Goal: Entertainment & Leisure: Consume media (video, audio)

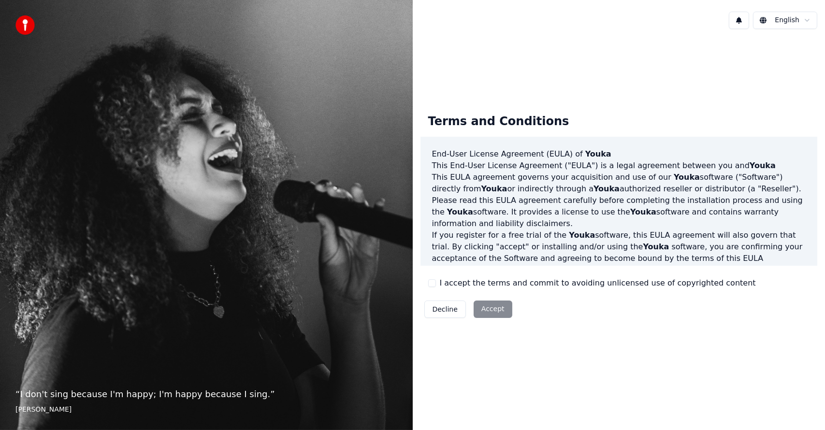
click at [435, 286] on button "I accept the terms and commit to avoiding unlicensed use of copyrighted content" at bounding box center [432, 283] width 8 height 8
click at [495, 312] on button "Accept" at bounding box center [493, 309] width 39 height 17
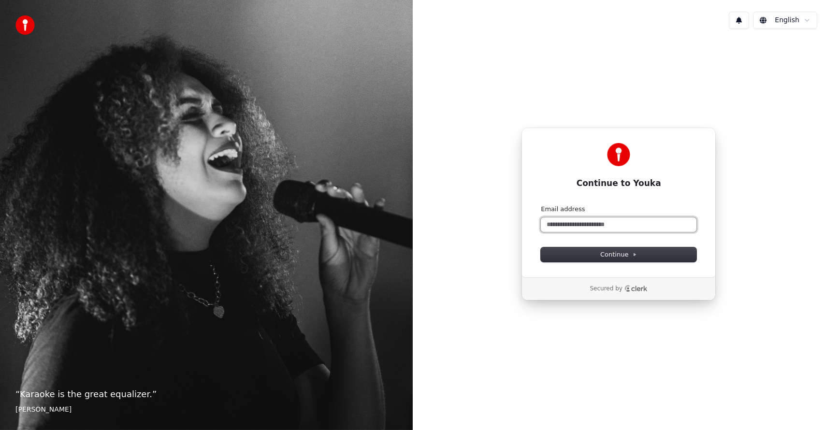
click at [583, 221] on input "Email address" at bounding box center [619, 225] width 156 height 15
click at [541, 205] on button "submit" at bounding box center [541, 205] width 0 height 0
type input "**********"
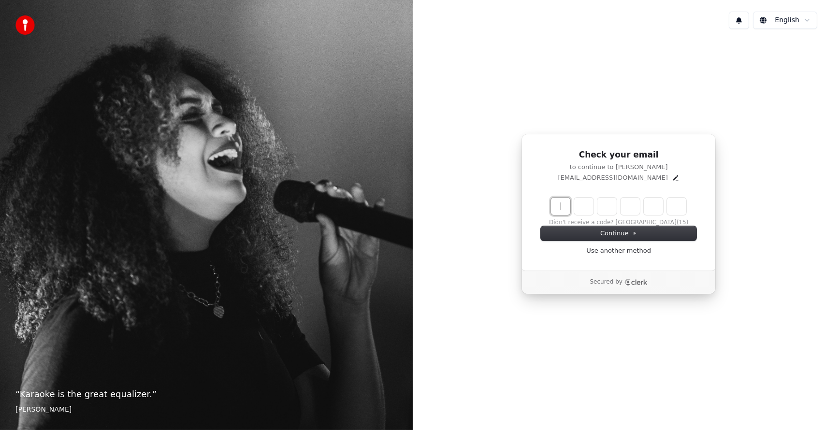
click at [565, 207] on input "Enter verification code" at bounding box center [628, 206] width 155 height 17
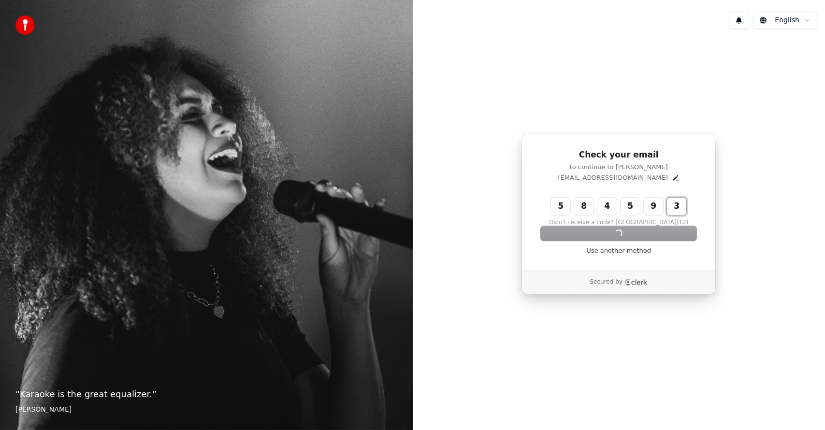
type input "******"
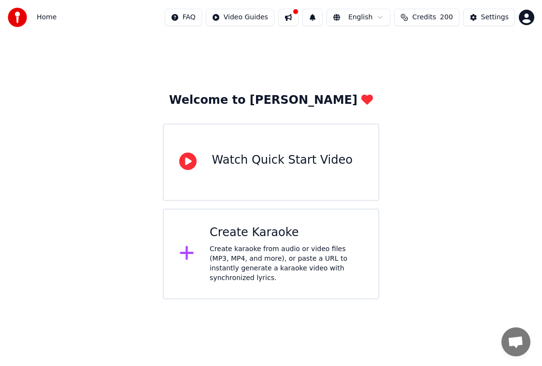
click at [40, 15] on span "Home" at bounding box center [47, 18] width 20 height 10
click at [428, 18] on span "Credits" at bounding box center [424, 18] width 24 height 10
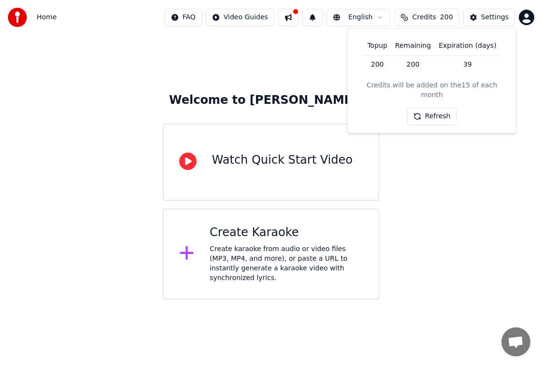
click at [433, 111] on button "Refresh" at bounding box center [433, 116] width 50 height 17
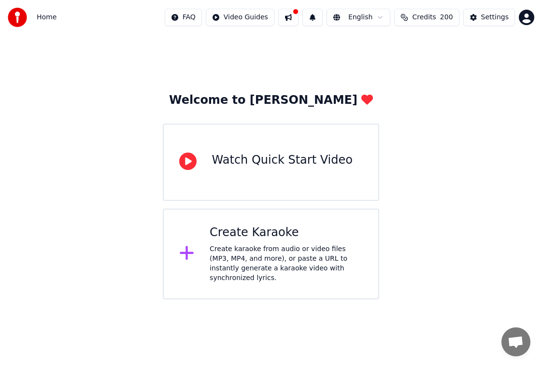
click at [495, 16] on div "Settings" at bounding box center [496, 18] width 28 height 10
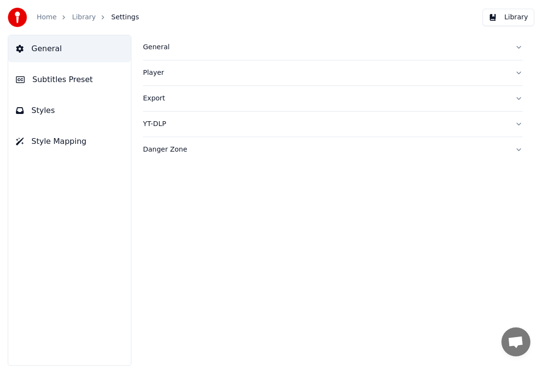
click at [22, 16] on img at bounding box center [17, 17] width 19 height 19
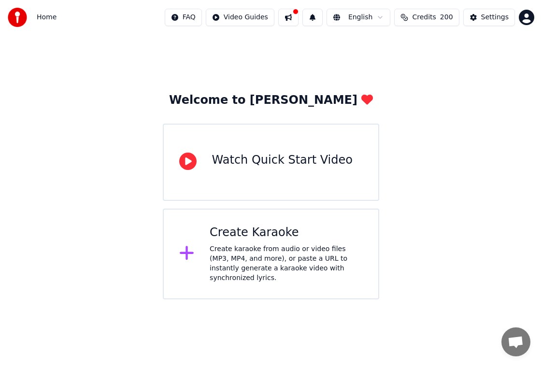
click at [412, 19] on button "Credits 200" at bounding box center [426, 17] width 65 height 17
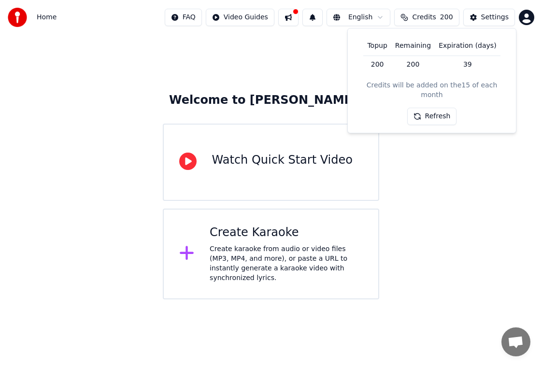
click at [459, 166] on div "Welcome to Youka Watch Quick Start Video Create Karaoke Create karaoke from aud…" at bounding box center [271, 167] width 542 height 265
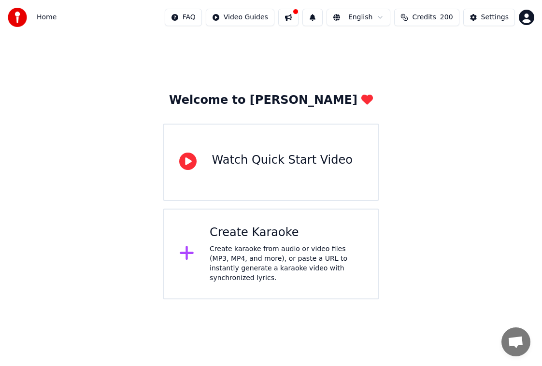
click at [194, 24] on html "Home FAQ Video Guides English Credits 200 Settings Welcome to Youka Watch Quick…" at bounding box center [271, 150] width 542 height 300
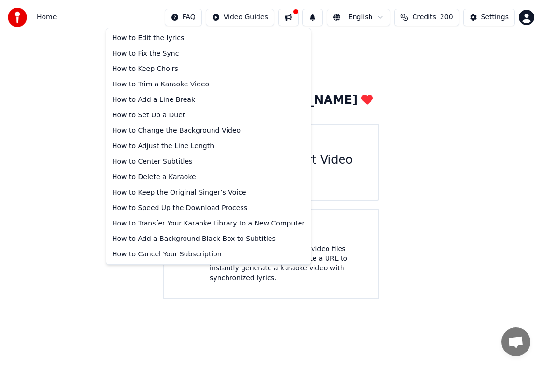
click at [262, 18] on html "Home FAQ Video Guides English Credits 200 Settings Welcome to Youka Watch Quick…" at bounding box center [271, 150] width 542 height 300
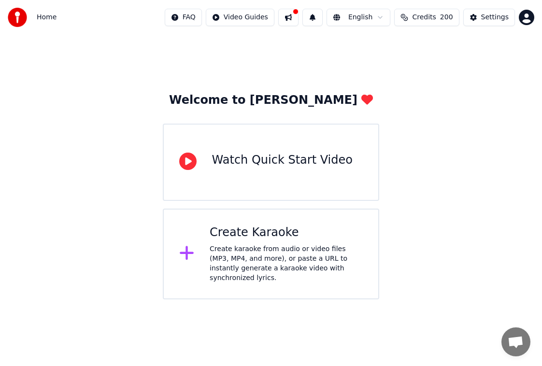
click at [242, 176] on div "Watch Quick Start Video" at bounding box center [271, 162] width 217 height 77
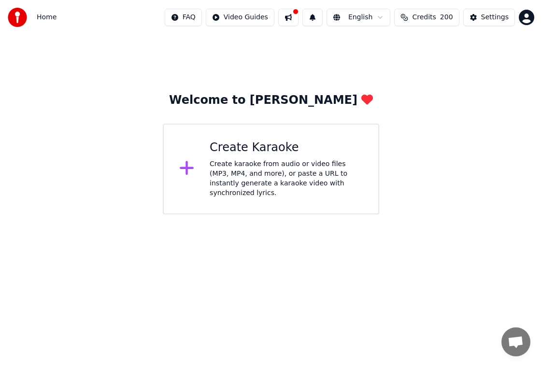
click at [27, 60] on div "Welcome to Youka Create Karaoke Create karaoke from audio or video files (MP3, …" at bounding box center [271, 125] width 542 height 180
click at [298, 16] on button at bounding box center [288, 17] width 20 height 17
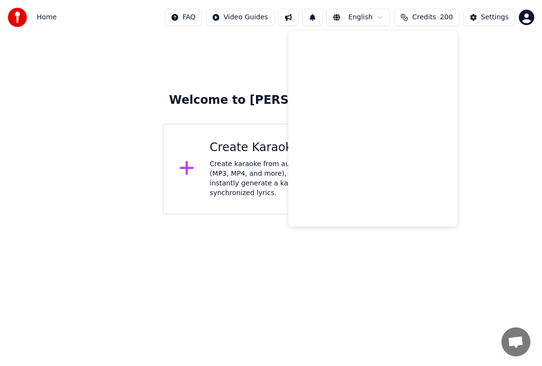
click at [248, 72] on div "Welcome to Youka Create Karaoke Create karaoke from audio or video files (MP3, …" at bounding box center [271, 125] width 542 height 180
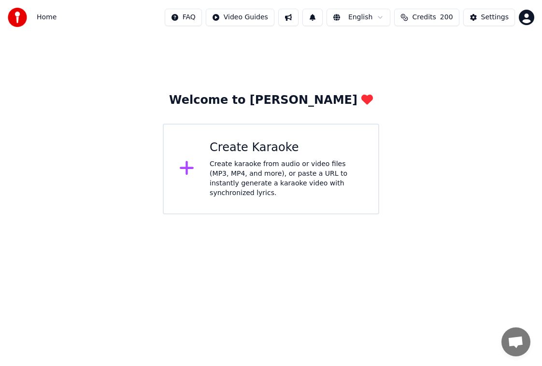
click at [529, 22] on html "Home FAQ Video Guides English Credits 200 Settings Welcome to Youka Create Kara…" at bounding box center [271, 107] width 542 height 215
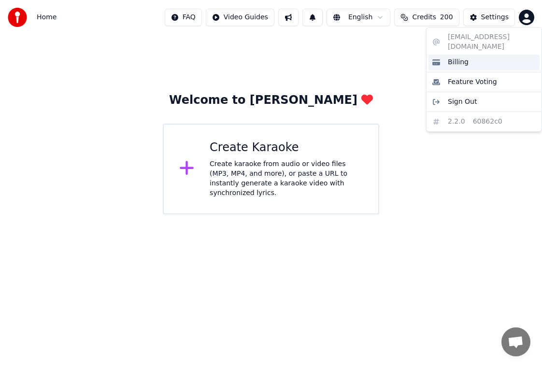
click at [496, 55] on div "Billing" at bounding box center [484, 62] width 111 height 15
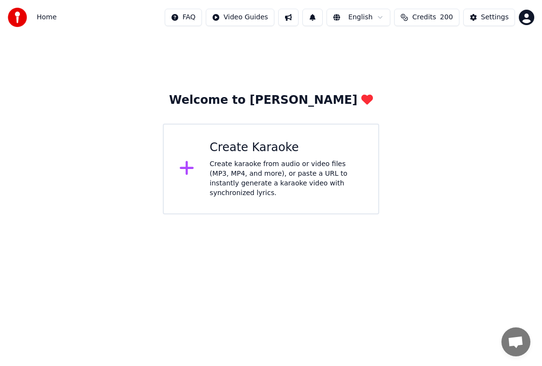
click at [53, 83] on div "Welcome to Youka Create Karaoke Create karaoke from audio or video files (MP3, …" at bounding box center [271, 125] width 542 height 180
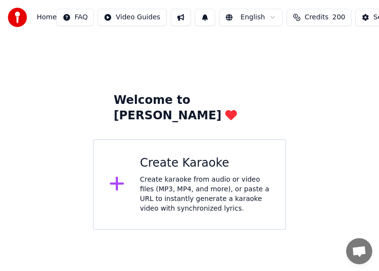
click at [36, 17] on div "Home" at bounding box center [32, 17] width 49 height 19
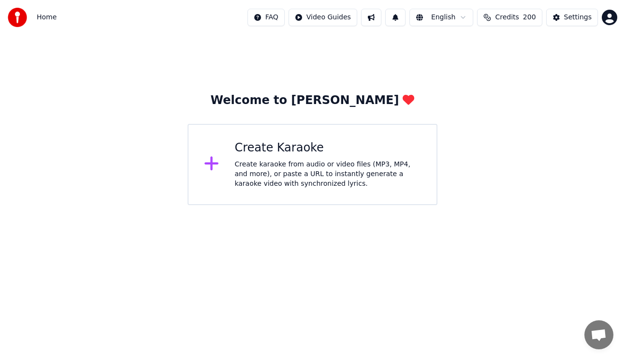
click at [307, 176] on div "Create karaoke from audio or video files (MP3, MP4, and more), or paste a URL t…" at bounding box center [327, 174] width 187 height 29
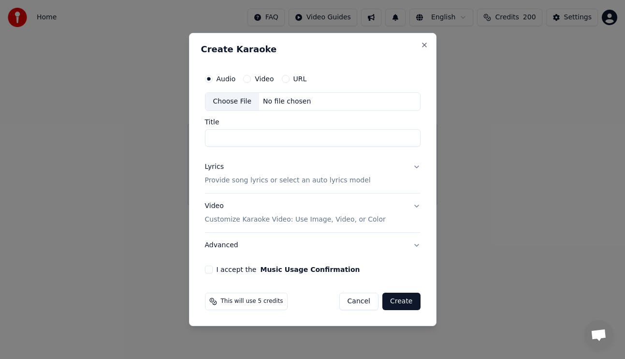
click at [285, 77] on button "URL" at bounding box center [286, 79] width 8 height 8
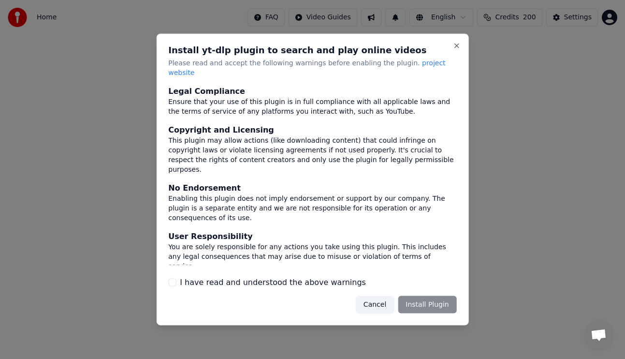
click at [435, 303] on div "Cancel Install Plugin" at bounding box center [406, 303] width 101 height 17
click at [176, 278] on button "I have read and understood the above warnings" at bounding box center [172, 282] width 8 height 8
click at [440, 301] on button "Install Plugin" at bounding box center [427, 303] width 58 height 17
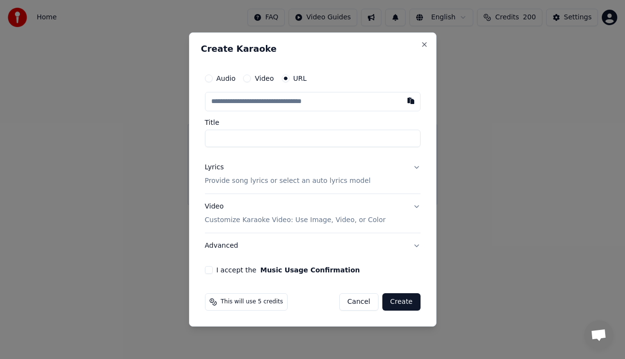
click at [276, 103] on input "text" at bounding box center [313, 101] width 216 height 19
paste input "**********"
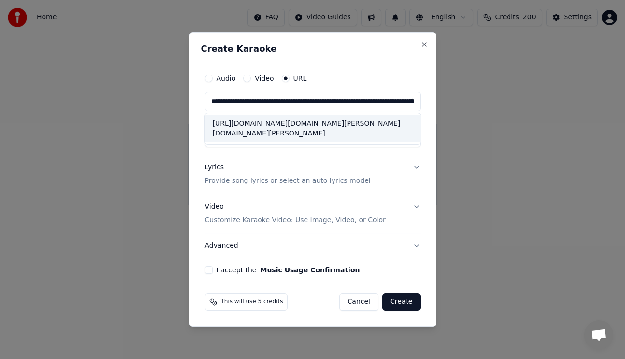
scroll to position [0, 854]
type input "**********"
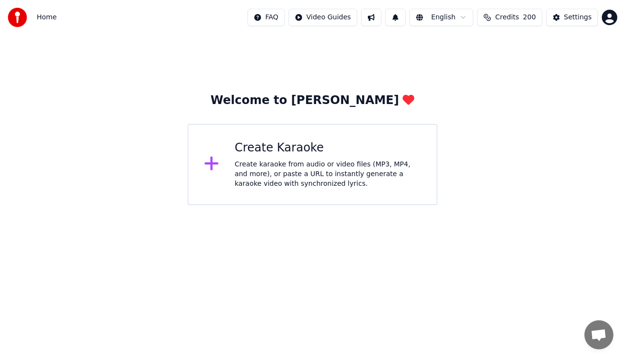
click at [298, 150] on div "Create Karaoke" at bounding box center [327, 147] width 187 height 15
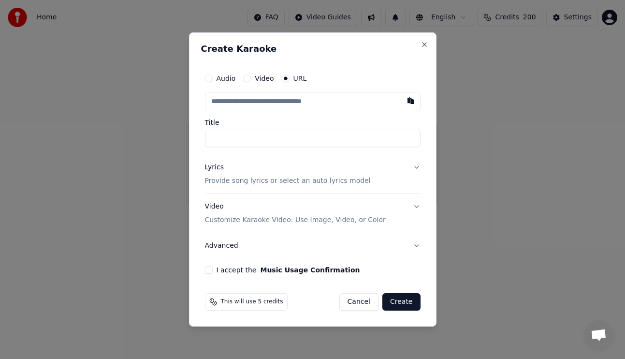
click at [284, 102] on input "text" at bounding box center [313, 101] width 216 height 19
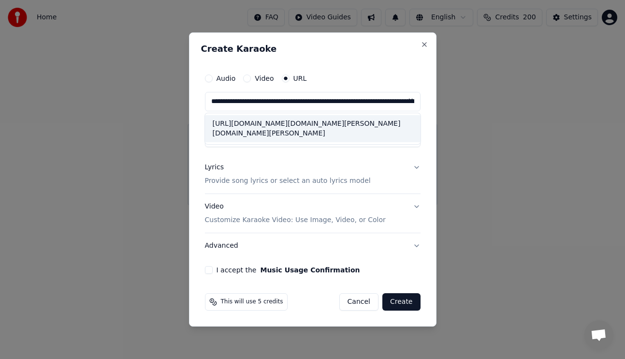
click at [386, 142] on div "https://www.google.com/search?q=youtube.com+memory+michael+ball&oq=youtube.com+…" at bounding box center [313, 128] width 216 height 27
type input "**********"
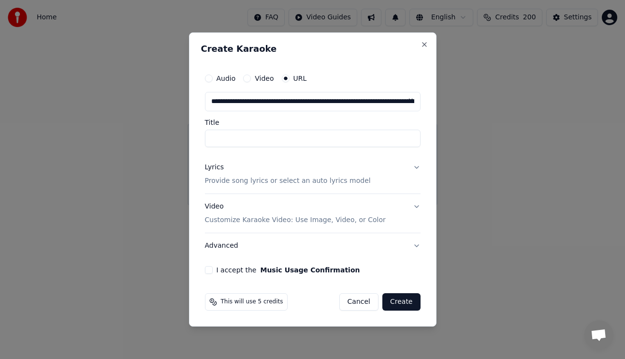
click at [329, 143] on input "Title" at bounding box center [313, 138] width 216 height 17
type input "**********"
click at [416, 170] on button "Lyrics Provide song lyrics or select an auto lyrics model" at bounding box center [313, 174] width 216 height 39
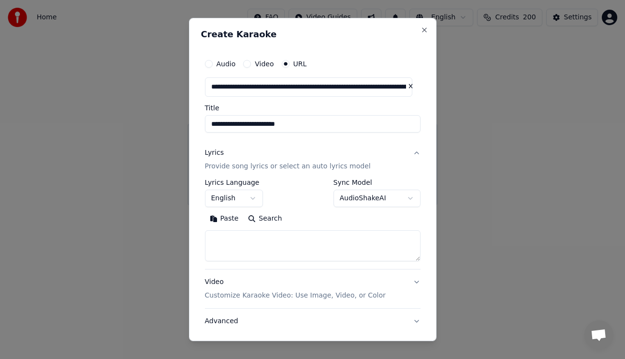
click at [246, 240] on textarea at bounding box center [313, 245] width 216 height 31
paste textarea "**********"
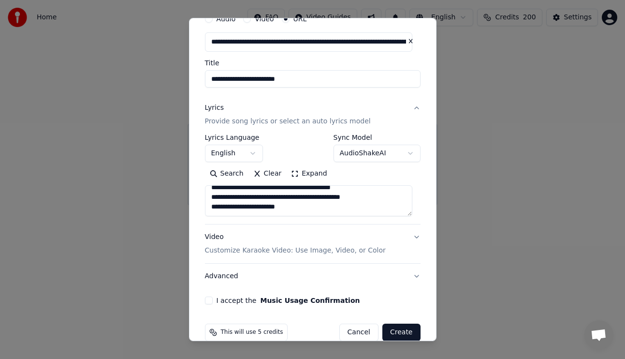
scroll to position [37, 0]
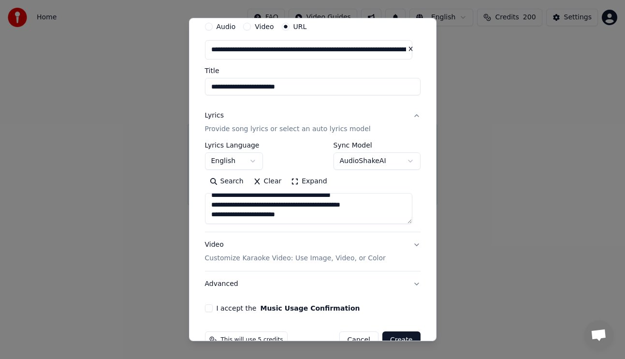
type textarea "**********"
click at [409, 247] on button "Video Customize Karaoke Video: Use Image, Video, or Color" at bounding box center [313, 251] width 216 height 39
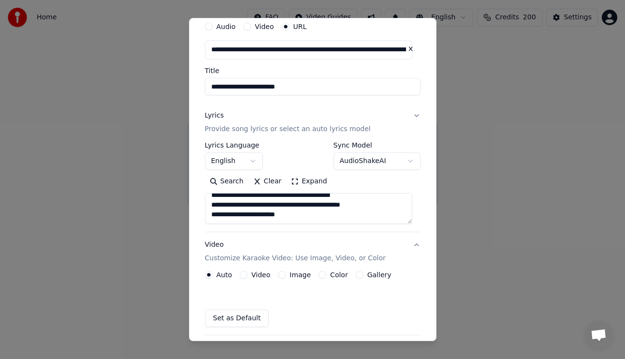
scroll to position [35, 0]
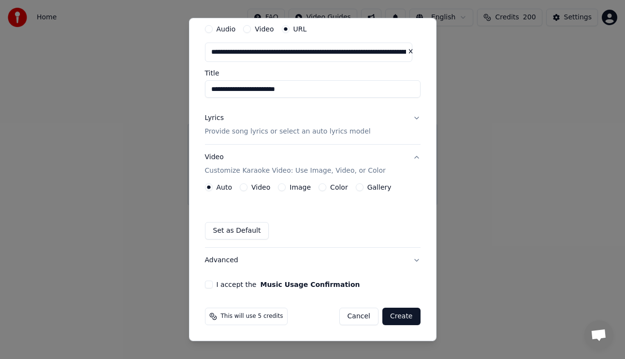
click at [410, 175] on button "Video Customize Karaoke Video: Use Image, Video, or Color" at bounding box center [313, 164] width 216 height 39
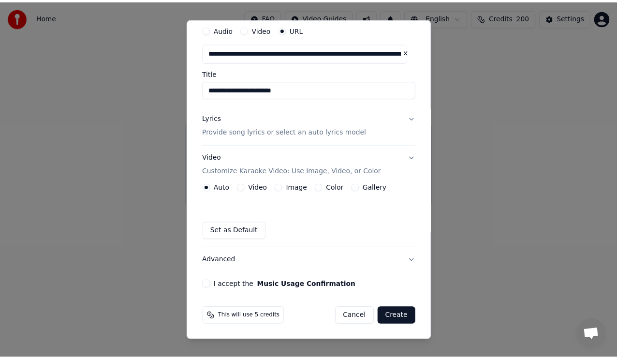
scroll to position [0, 0]
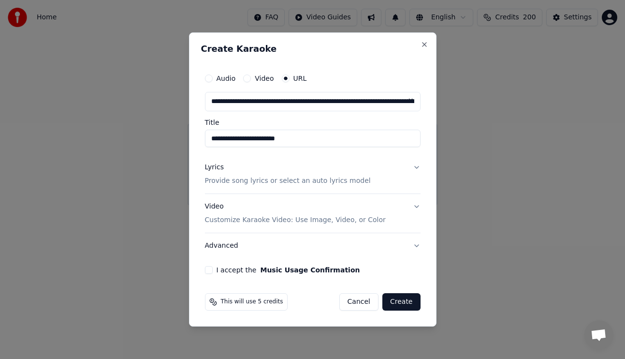
click at [212, 268] on button "I accept the Music Usage Confirmation" at bounding box center [209, 270] width 8 height 8
click at [408, 301] on button "Create" at bounding box center [401, 301] width 38 height 17
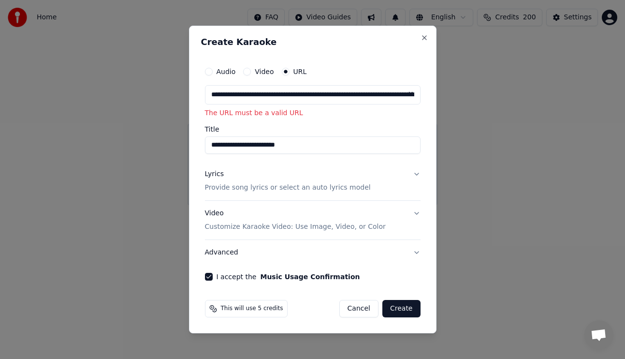
click at [334, 94] on input "**********" at bounding box center [313, 94] width 216 height 19
click at [219, 94] on input "**********" at bounding box center [313, 94] width 216 height 19
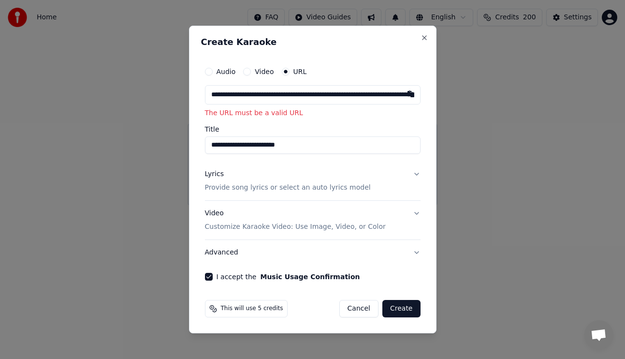
click at [219, 94] on input "**********" at bounding box center [313, 94] width 216 height 19
paste input "text"
type input "**********"
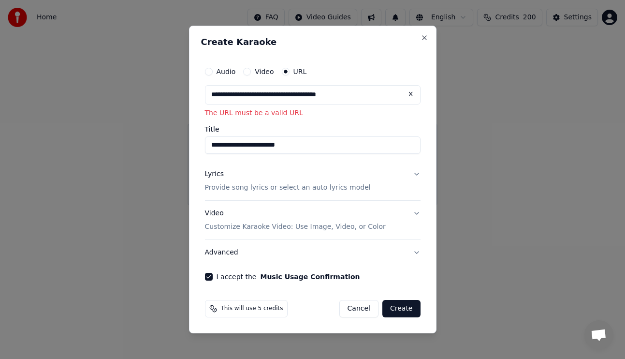
type input "******"
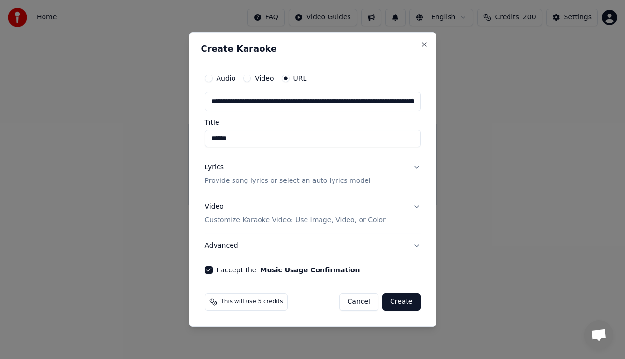
click at [412, 166] on button "Lyrics Provide song lyrics or select an auto lyrics model" at bounding box center [313, 174] width 216 height 39
type input "**********"
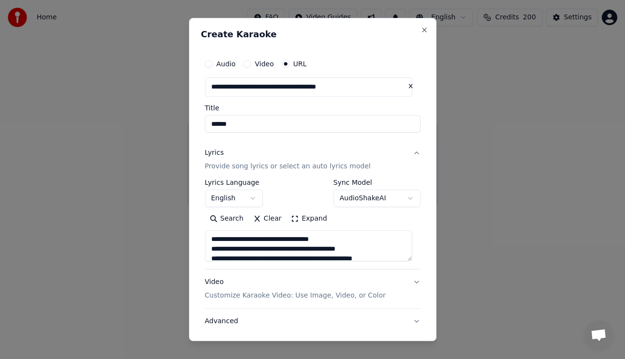
click at [376, 218] on div "Search Clear Expand" at bounding box center [313, 218] width 216 height 15
click at [407, 150] on button "Lyrics Provide song lyrics or select an auto lyrics model" at bounding box center [313, 159] width 216 height 39
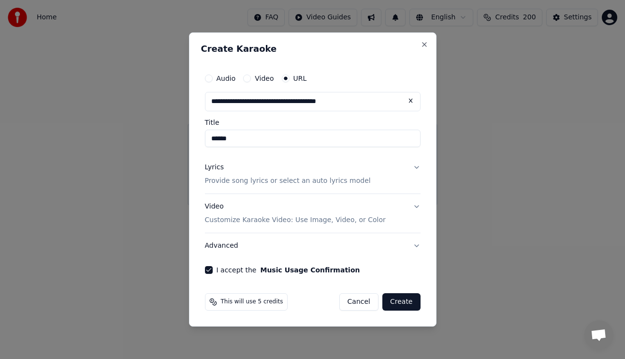
click at [404, 303] on button "Create" at bounding box center [401, 301] width 38 height 17
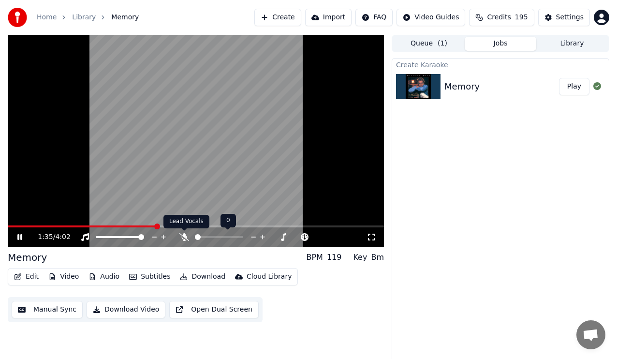
click at [187, 234] on icon at bounding box center [184, 237] width 10 height 8
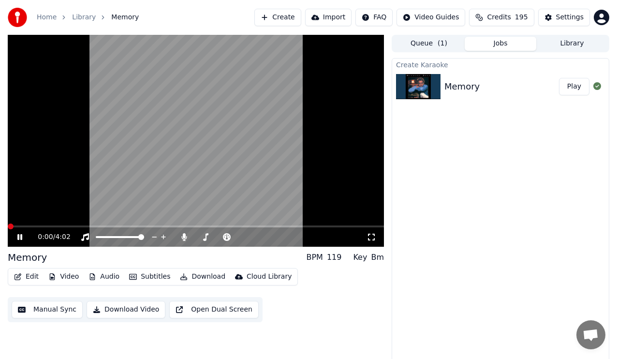
click at [8, 223] on span at bounding box center [11, 226] width 6 height 6
click at [85, 237] on icon at bounding box center [85, 237] width 10 height 8
click at [186, 235] on icon at bounding box center [184, 237] width 10 height 8
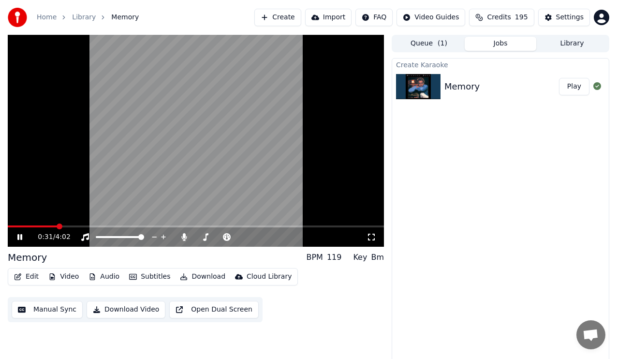
click at [577, 88] on button "Play" at bounding box center [574, 86] width 30 height 17
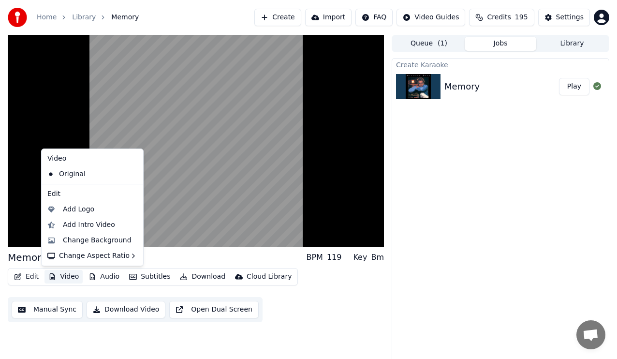
click at [65, 274] on button "Video" at bounding box center [63, 277] width 38 height 14
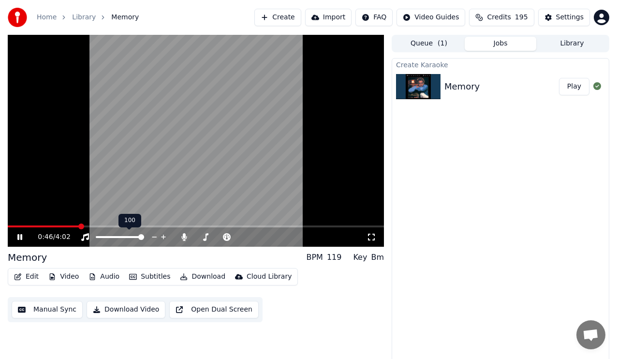
click at [164, 237] on icon at bounding box center [163, 236] width 5 height 5
click at [40, 225] on span at bounding box center [24, 226] width 32 height 2
click at [113, 236] on span at bounding box center [104, 237] width 17 height 2
click at [126, 236] on span at bounding box center [120, 237] width 48 height 2
click at [131, 237] on span at bounding box center [120, 237] width 48 height 2
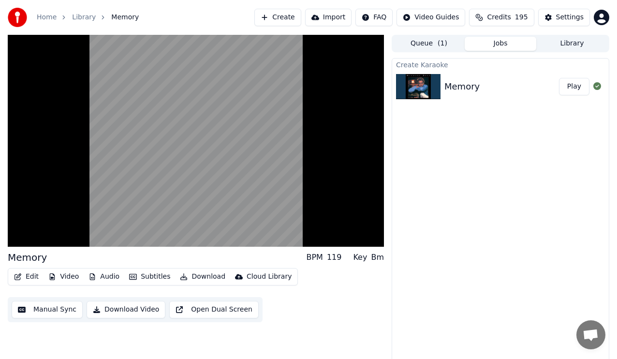
click at [65, 309] on button "Manual Sync" at bounding box center [47, 309] width 71 height 17
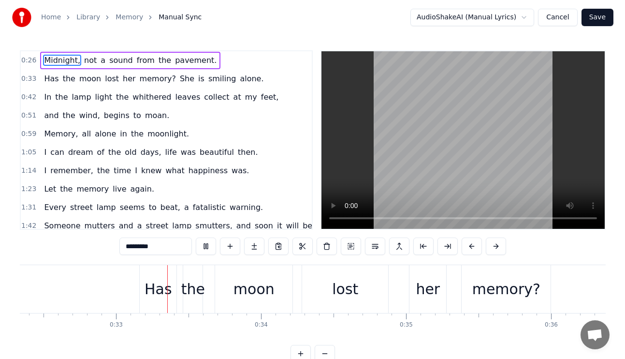
scroll to position [0, 4727]
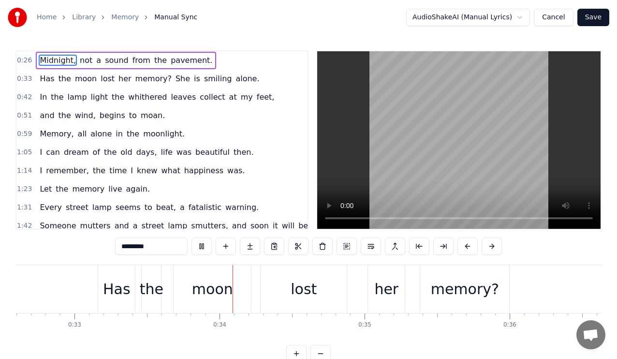
click at [555, 18] on button "Cancel" at bounding box center [553, 17] width 39 height 17
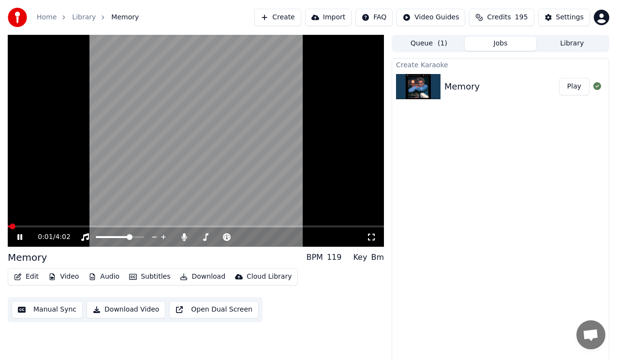
click at [569, 87] on button "Play" at bounding box center [574, 86] width 30 height 17
click at [438, 88] on img at bounding box center [418, 86] width 44 height 25
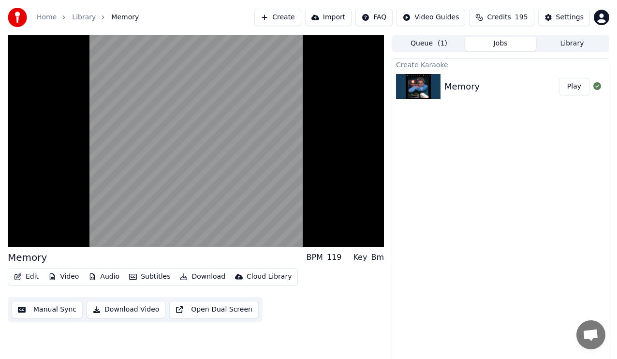
click at [438, 88] on img at bounding box center [418, 86] width 44 height 25
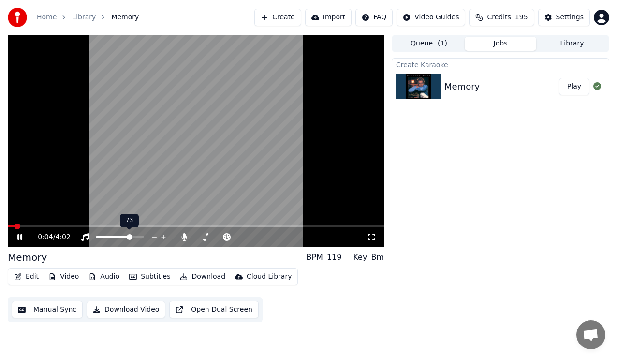
click at [109, 234] on div at bounding box center [129, 237] width 78 height 10
click at [114, 237] on span at bounding box center [105, 237] width 18 height 2
click at [122, 237] on span at bounding box center [120, 237] width 48 height 2
click at [128, 237] on span at bounding box center [120, 237] width 48 height 2
click at [130, 237] on span at bounding box center [120, 237] width 48 height 2
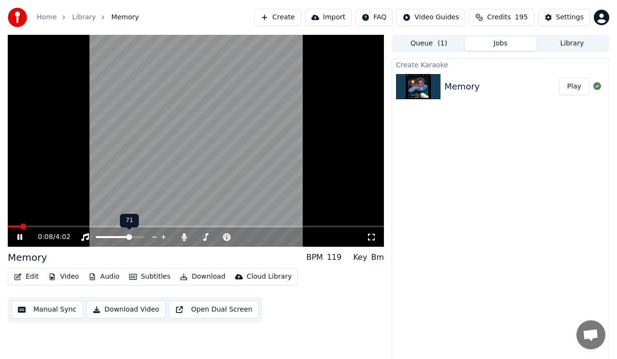
click at [130, 237] on span at bounding box center [129, 237] width 6 height 6
click at [220, 236] on span at bounding box center [219, 237] width 48 height 2
click at [230, 236] on span at bounding box center [219, 237] width 48 height 2
click at [235, 236] on span at bounding box center [219, 237] width 48 height 2
click at [235, 235] on span at bounding box center [233, 237] width 6 height 6
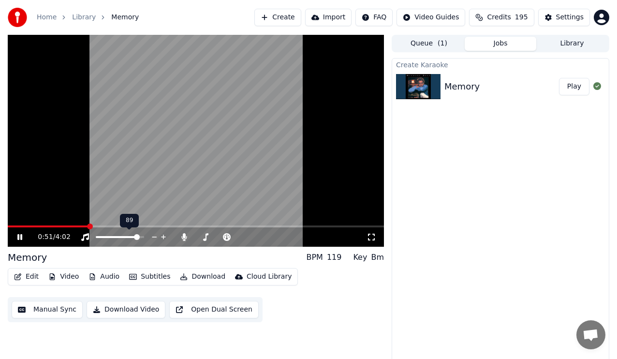
click at [139, 236] on span at bounding box center [120, 237] width 48 height 2
drag, startPoint x: 230, startPoint y: 234, endPoint x: 248, endPoint y: 237, distance: 19.0
click at [255, 237] on div at bounding box center [228, 237] width 78 height 10
click at [243, 236] on span at bounding box center [240, 237] width 6 height 6
click at [144, 237] on span at bounding box center [141, 237] width 6 height 6
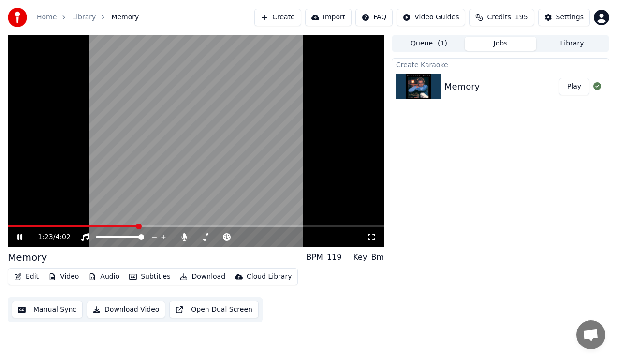
click at [10, 226] on span at bounding box center [73, 226] width 130 height 2
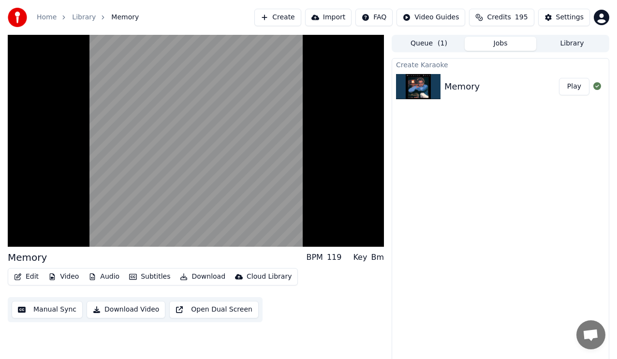
click at [30, 277] on button "Edit" at bounding box center [26, 277] width 32 height 14
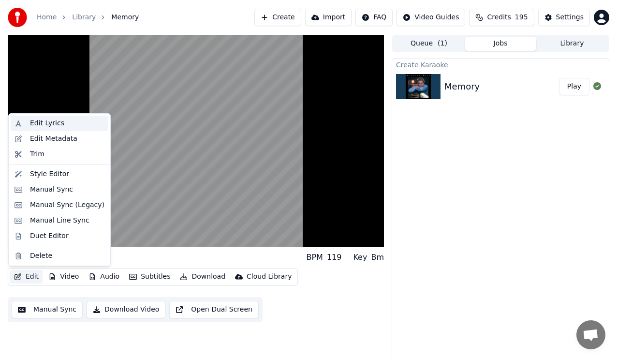
click at [42, 118] on div "Edit Lyrics" at bounding box center [60, 123] width 98 height 15
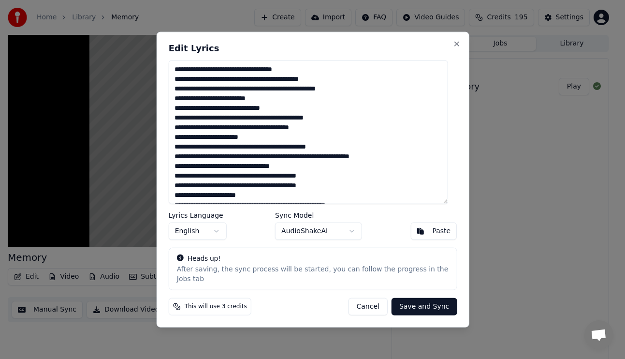
click at [249, 93] on textarea "**********" at bounding box center [307, 132] width 279 height 144
drag, startPoint x: 221, startPoint y: 121, endPoint x: 309, endPoint y: 136, distance: 89.3
click at [237, 125] on textarea "**********" at bounding box center [307, 132] width 279 height 144
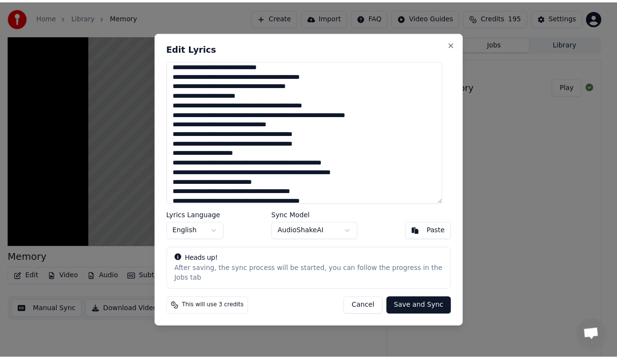
scroll to position [58, 0]
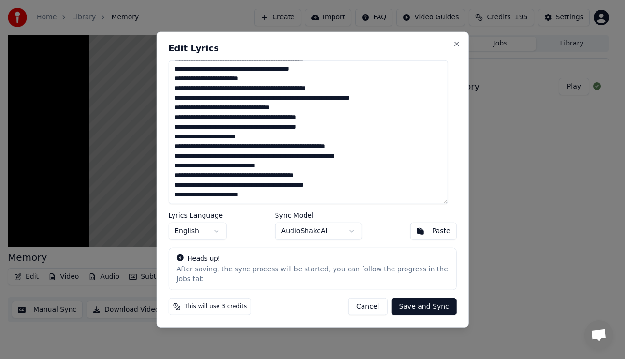
type textarea "**********"
click at [423, 307] on button "Save and Sync" at bounding box center [423, 305] width 65 height 17
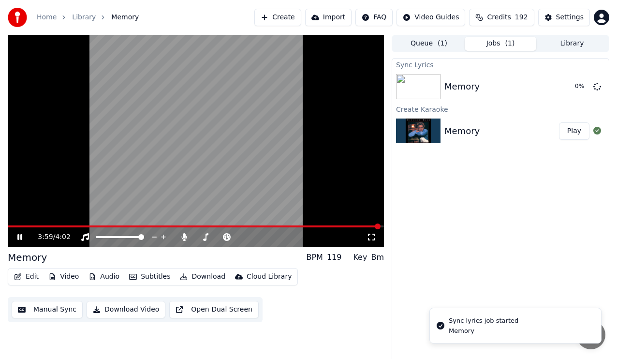
click at [14, 227] on div "3:59 / 4:02" at bounding box center [196, 236] width 376 height 19
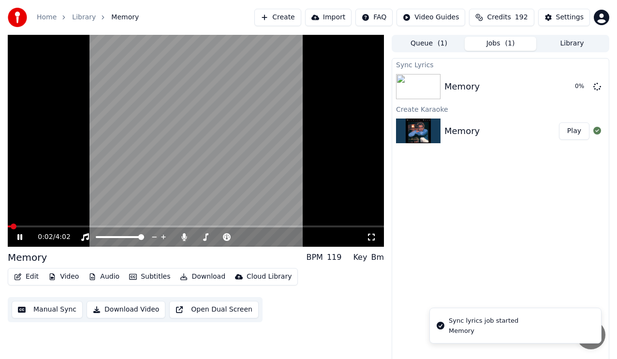
click at [11, 226] on span at bounding box center [9, 226] width 3 height 2
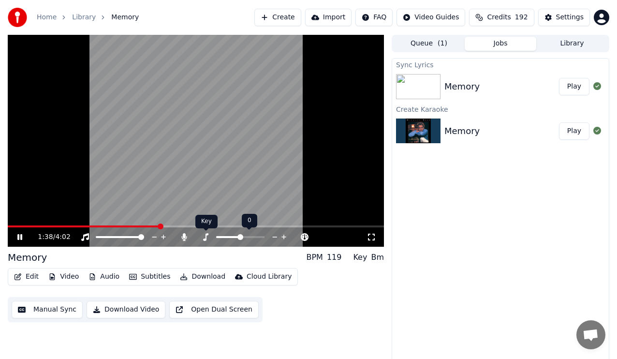
click at [205, 237] on icon at bounding box center [206, 237] width 10 height 8
click at [206, 233] on span at bounding box center [206, 230] width 5 height 5
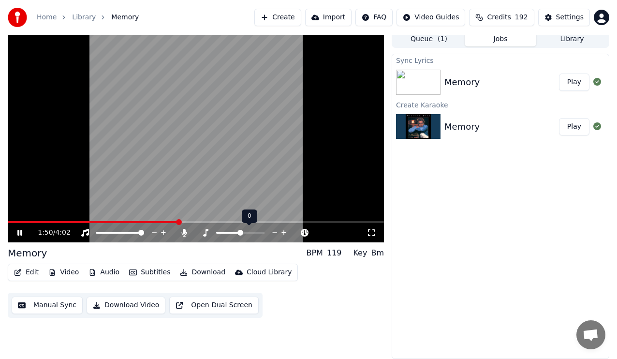
click at [280, 234] on icon at bounding box center [283, 233] width 9 height 10
click at [8, 220] on span at bounding box center [11, 222] width 6 height 6
click at [414, 246] on div "Sync Lyrics Memory Play Create Karaoke Memory Play" at bounding box center [501, 206] width 218 height 305
click at [8, 223] on span at bounding box center [11, 222] width 6 height 6
click at [18, 233] on icon at bounding box center [19, 233] width 5 height 6
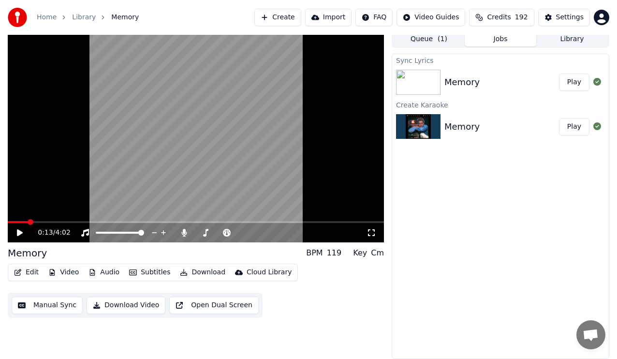
click at [28, 221] on span at bounding box center [196, 222] width 376 height 2
click at [45, 224] on div "0:13 / 4:02" at bounding box center [196, 232] width 376 height 19
click at [45, 222] on span at bounding box center [196, 222] width 376 height 2
click at [38, 221] on span at bounding box center [26, 222] width 37 height 2
click at [21, 234] on icon at bounding box center [26, 233] width 22 height 8
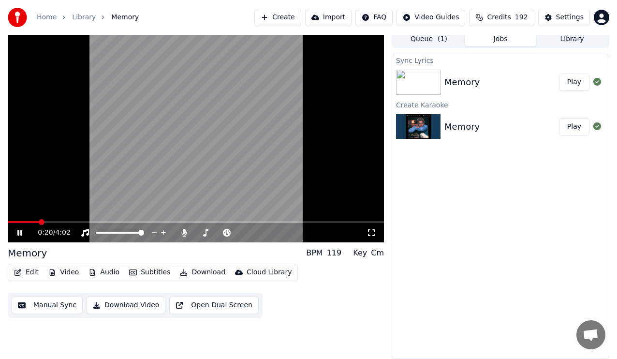
click at [21, 234] on icon at bounding box center [19, 233] width 5 height 6
drag, startPoint x: 401, startPoint y: 197, endPoint x: 372, endPoint y: 202, distance: 29.0
click at [401, 197] on div "Sync Lyrics Memory Play Create Karaoke Memory Play" at bounding box center [501, 206] width 218 height 305
click at [21, 233] on icon at bounding box center [20, 232] width 6 height 7
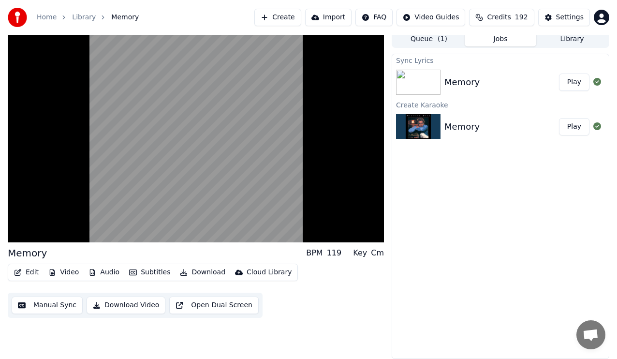
click at [397, 225] on div "Sync Lyrics Memory Play Create Karaoke Memory Play" at bounding box center [501, 206] width 218 height 305
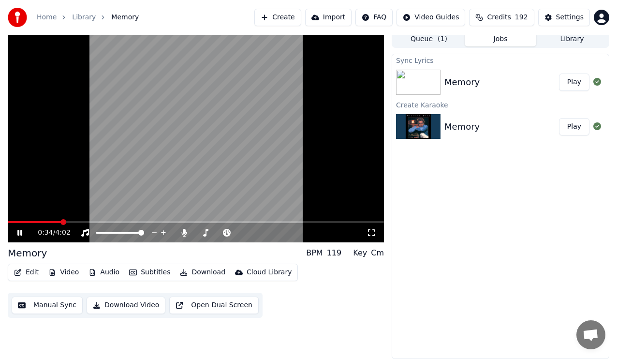
click at [18, 233] on icon at bounding box center [19, 233] width 5 height 6
click at [18, 233] on icon at bounding box center [20, 232] width 6 height 7
click at [24, 231] on icon at bounding box center [26, 233] width 22 height 8
click at [26, 229] on icon at bounding box center [26, 233] width 22 height 8
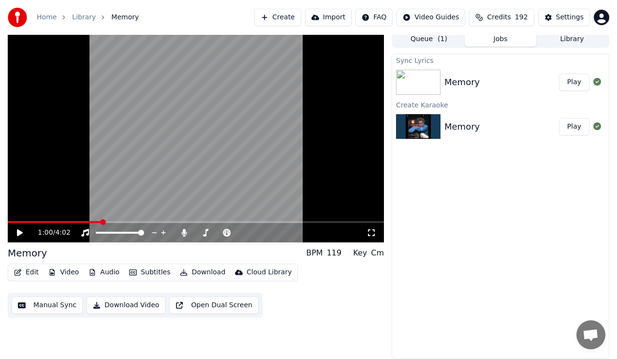
click at [26, 229] on icon at bounding box center [26, 233] width 22 height 8
click at [400, 294] on div "Sync Lyrics Memory Play Create Karaoke Memory Play" at bounding box center [501, 206] width 218 height 305
click at [298, 234] on icon at bounding box center [296, 233] width 9 height 10
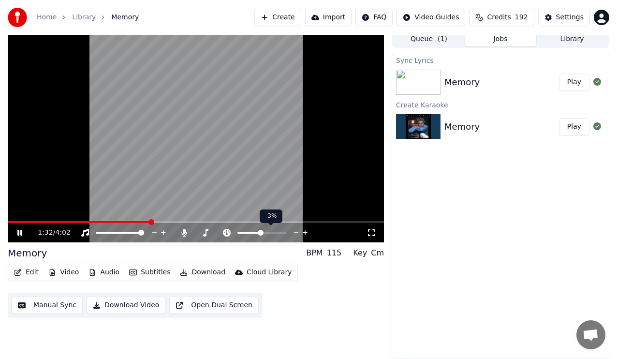
click at [298, 234] on icon at bounding box center [296, 233] width 9 height 10
click at [18, 221] on span at bounding box center [13, 222] width 11 height 2
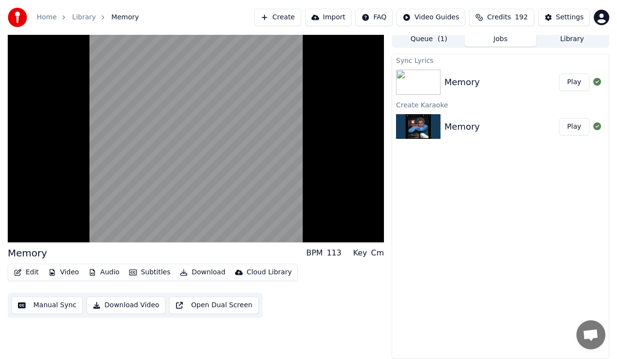
click at [395, 306] on div "Sync Lyrics Memory Play Create Karaoke Memory Play" at bounding box center [501, 206] width 218 height 305
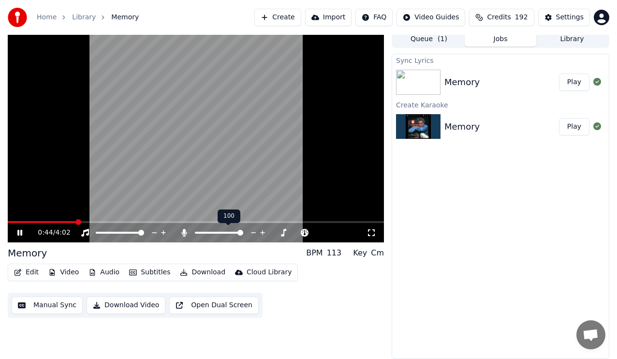
click at [206, 232] on span at bounding box center [219, 233] width 48 height 2
click at [206, 232] on span at bounding box center [208, 233] width 6 height 6
click at [243, 234] on span at bounding box center [240, 233] width 6 height 6
click at [20, 221] on span at bounding box center [14, 222] width 13 height 2
click at [44, 221] on span at bounding box center [196, 222] width 376 height 2
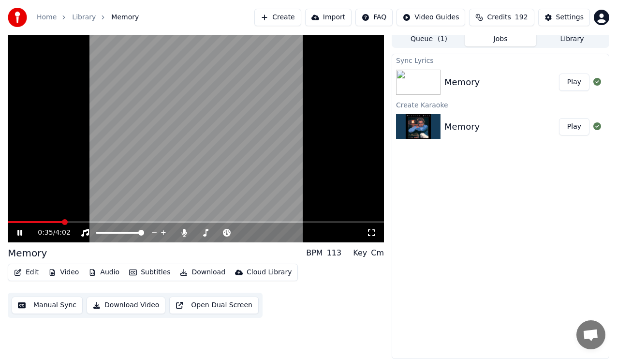
click at [17, 233] on icon at bounding box center [26, 233] width 22 height 8
click at [16, 219] on video at bounding box center [196, 136] width 376 height 212
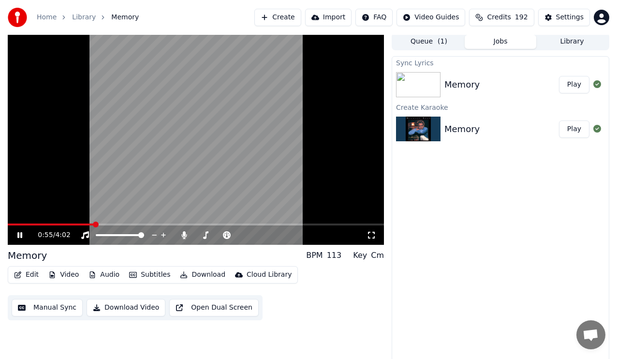
scroll to position [1, 0]
click at [22, 236] on icon at bounding box center [26, 236] width 22 height 8
click at [13, 224] on span at bounding box center [10, 225] width 5 height 2
click at [32, 224] on span at bounding box center [196, 225] width 376 height 2
click at [294, 234] on icon at bounding box center [296, 236] width 9 height 10
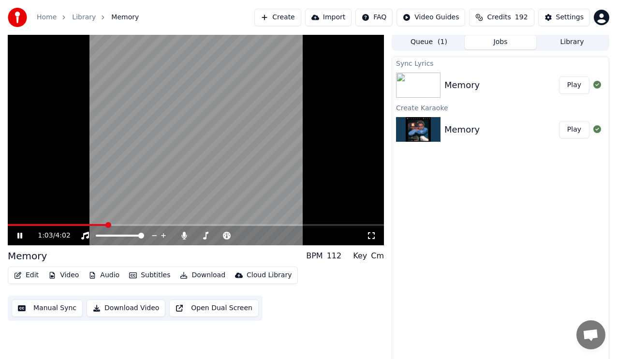
click at [19, 234] on icon at bounding box center [19, 236] width 5 height 6
click at [19, 234] on icon at bounding box center [20, 235] width 6 height 7
click at [292, 234] on icon at bounding box center [296, 236] width 9 height 10
click at [294, 233] on icon at bounding box center [296, 236] width 9 height 10
click at [19, 233] on icon at bounding box center [26, 236] width 22 height 8
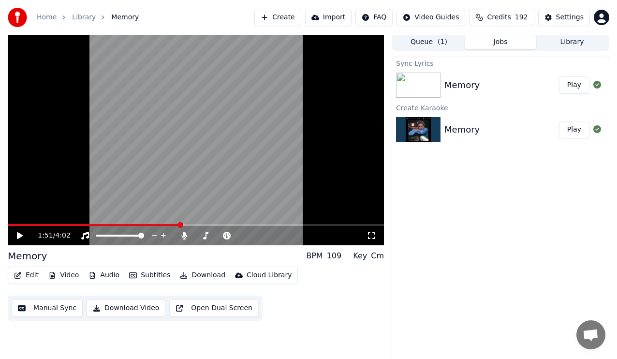
click at [19, 233] on icon at bounding box center [26, 236] width 22 height 8
click at [294, 232] on icon at bounding box center [296, 236] width 9 height 10
click at [18, 234] on icon at bounding box center [19, 236] width 5 height 6
click at [18, 234] on icon at bounding box center [20, 235] width 6 height 7
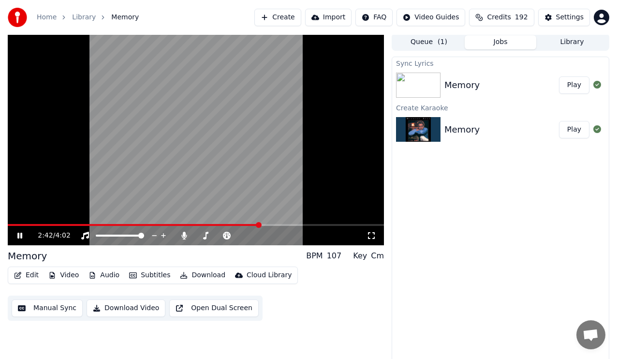
click at [18, 234] on icon at bounding box center [19, 236] width 5 height 6
click at [17, 235] on icon at bounding box center [20, 235] width 6 height 7
click at [294, 233] on icon at bounding box center [296, 236] width 9 height 10
click at [29, 223] on video at bounding box center [196, 139] width 376 height 212
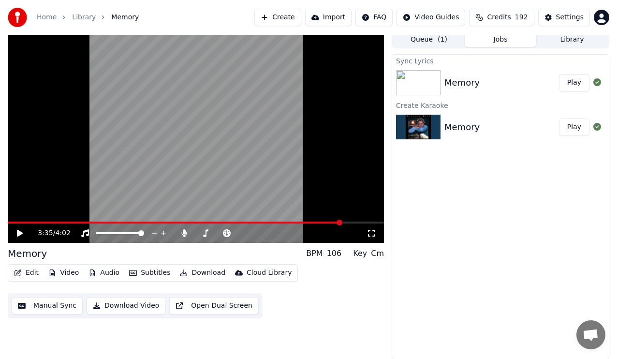
scroll to position [4, 0]
click at [32, 222] on span at bounding box center [175, 222] width 334 height 2
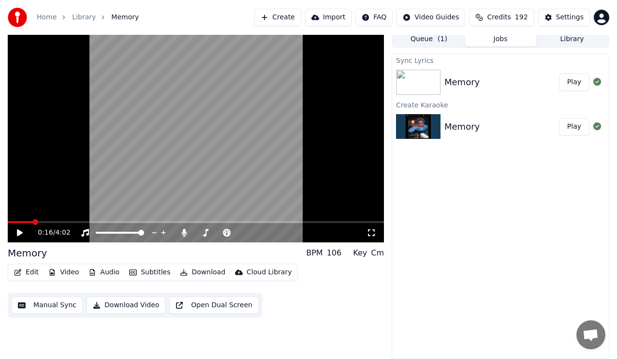
click at [19, 231] on icon at bounding box center [20, 232] width 6 height 7
click at [491, 177] on div "Sync Lyrics Memory Play Create Karaoke Memory Play" at bounding box center [501, 206] width 218 height 305
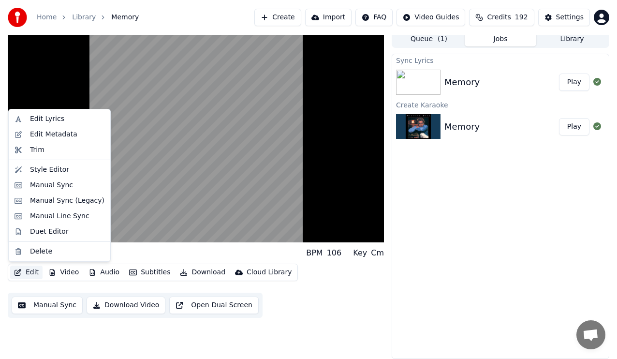
click at [23, 268] on button "Edit" at bounding box center [26, 272] width 32 height 14
click at [49, 120] on div "Edit Lyrics" at bounding box center [47, 119] width 34 height 10
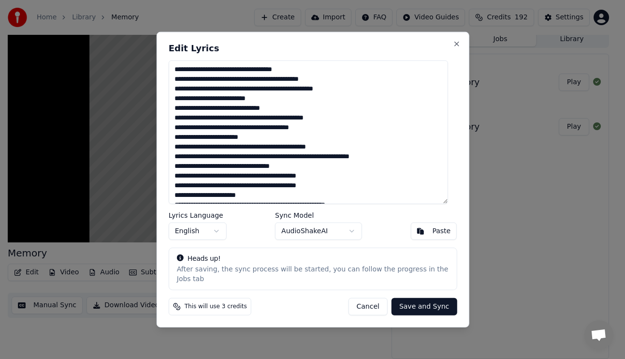
click at [297, 161] on textarea "**********" at bounding box center [307, 132] width 279 height 144
type textarea "**********"
click at [415, 307] on button "Save and Sync" at bounding box center [423, 305] width 65 height 17
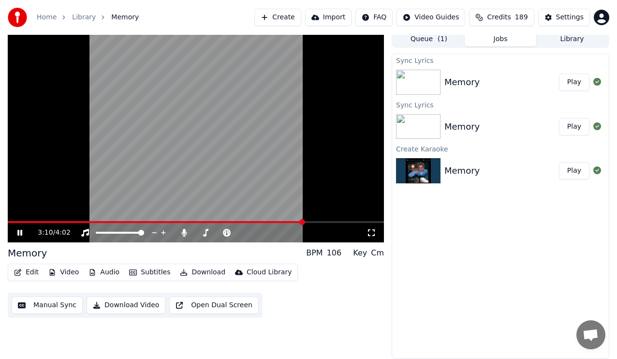
click at [572, 83] on button "Play" at bounding box center [574, 81] width 30 height 17
click at [201, 222] on div "Lead Vocals Lead Vocals" at bounding box center [186, 217] width 46 height 14
click at [198, 219] on video at bounding box center [196, 136] width 376 height 212
click at [197, 222] on span at bounding box center [103, 222] width 190 height 2
click at [486, 272] on div "Sync Lyrics Memory Play Sync Lyrics Memory Play Create Karaoke Memory Play" at bounding box center [501, 206] width 218 height 305
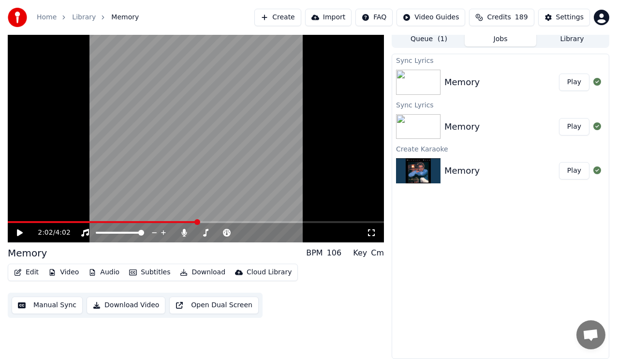
click at [155, 220] on video at bounding box center [196, 136] width 376 height 212
click at [153, 220] on video at bounding box center [196, 136] width 376 height 212
click at [153, 221] on span at bounding box center [81, 222] width 146 height 2
click at [19, 232] on icon at bounding box center [20, 232] width 6 height 7
click at [19, 232] on icon at bounding box center [19, 233] width 5 height 6
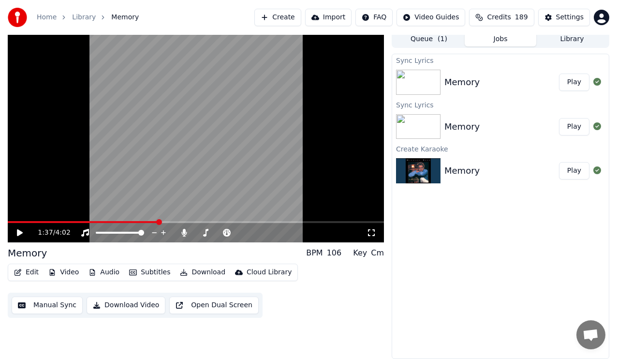
click at [20, 230] on icon at bounding box center [26, 233] width 22 height 8
click at [17, 231] on icon at bounding box center [26, 233] width 22 height 8
click at [17, 231] on icon at bounding box center [20, 232] width 6 height 7
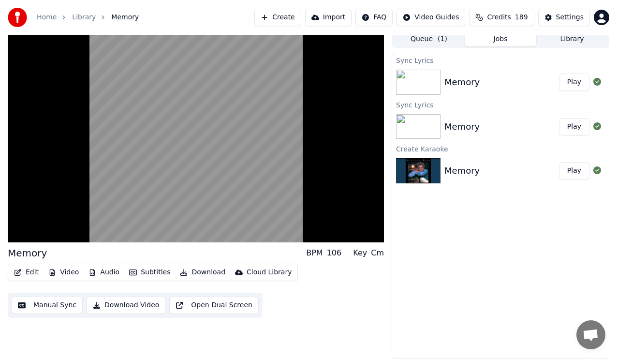
click at [366, 334] on div "Memory BPM 106 Key Cm Edit Video Audio Subtitles Download Cloud Library Manual …" at bounding box center [196, 194] width 376 height 328
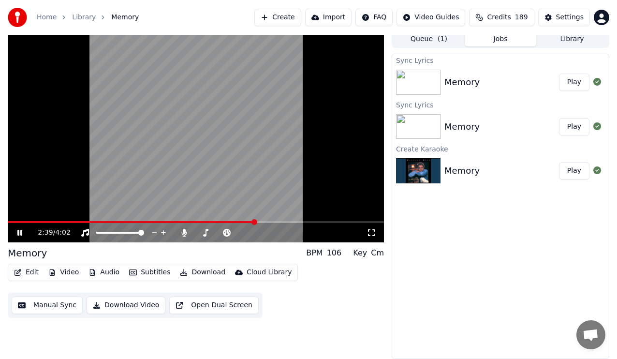
click at [21, 232] on icon at bounding box center [19, 233] width 5 height 6
click at [21, 232] on icon at bounding box center [20, 232] width 6 height 7
click at [21, 232] on icon at bounding box center [19, 233] width 5 height 6
click at [21, 232] on icon at bounding box center [20, 232] width 6 height 7
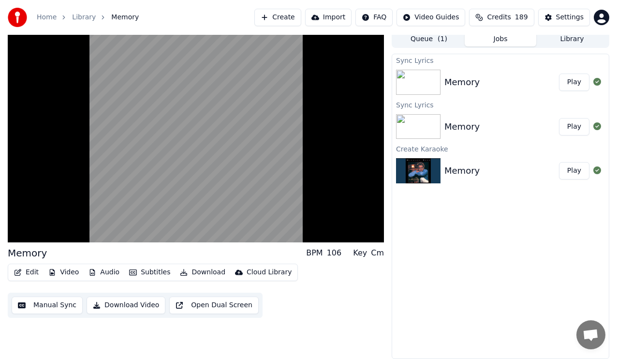
click at [478, 283] on div "Sync Lyrics Memory Play Sync Lyrics Memory Play Create Karaoke Memory Play" at bounding box center [501, 206] width 218 height 305
click at [413, 318] on div "Sync Lyrics Memory Play Sync Lyrics Memory Play Create Karaoke Memory Play" at bounding box center [501, 206] width 218 height 305
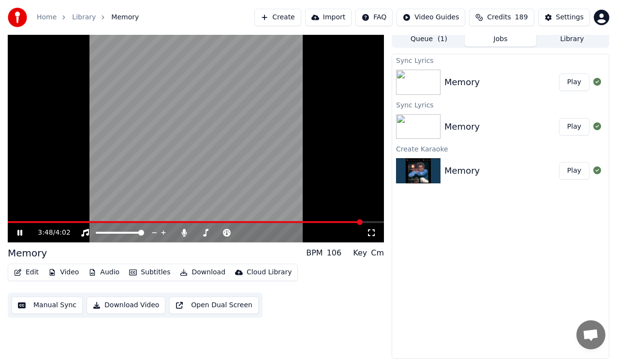
click at [16, 221] on span at bounding box center [185, 222] width 354 height 2
click at [16, 222] on span at bounding box center [12, 222] width 9 height 2
click at [35, 221] on span at bounding box center [196, 222] width 376 height 2
click at [52, 221] on span at bounding box center [196, 222] width 376 height 2
click at [35, 220] on video at bounding box center [196, 136] width 376 height 212
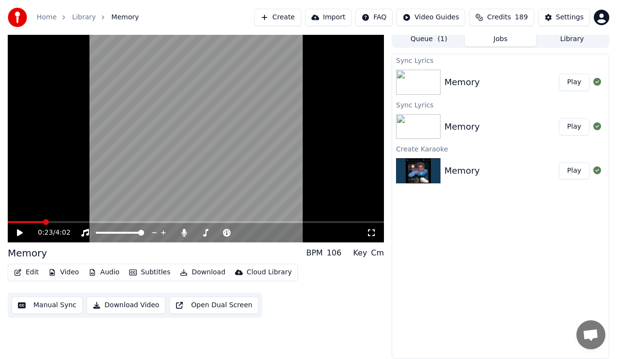
click at [44, 221] on span at bounding box center [26, 222] width 36 height 2
click at [25, 231] on icon at bounding box center [26, 233] width 22 height 8
click at [337, 222] on span at bounding box center [172, 222] width 329 height 2
click at [110, 221] on span at bounding box center [59, 222] width 102 height 2
click at [99, 220] on video at bounding box center [196, 136] width 376 height 212
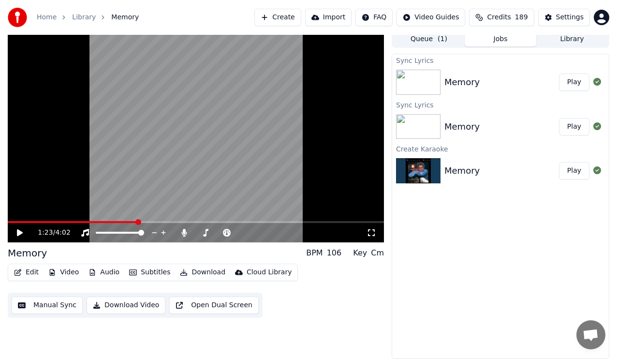
click at [99, 222] on span at bounding box center [73, 222] width 130 height 2
click at [23, 234] on icon at bounding box center [26, 233] width 22 height 8
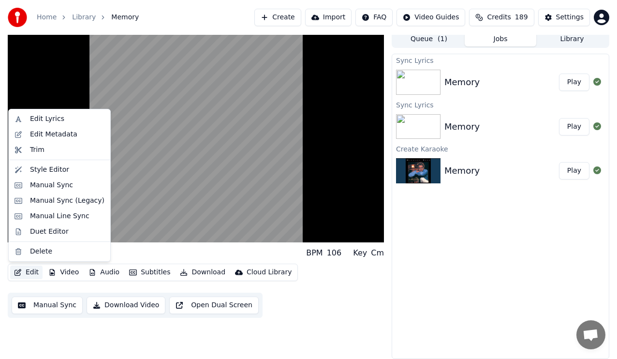
click at [26, 274] on button "Edit" at bounding box center [26, 272] width 32 height 14
click at [51, 118] on div "Edit Lyrics" at bounding box center [47, 119] width 34 height 10
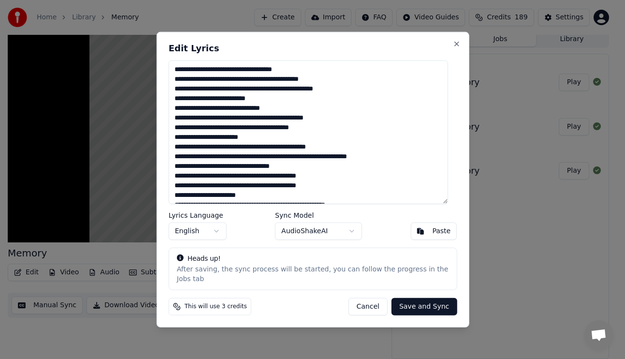
click at [269, 122] on textarea "**********" at bounding box center [307, 132] width 279 height 144
type textarea "**********"
click at [425, 303] on button "Save and Sync" at bounding box center [423, 305] width 65 height 17
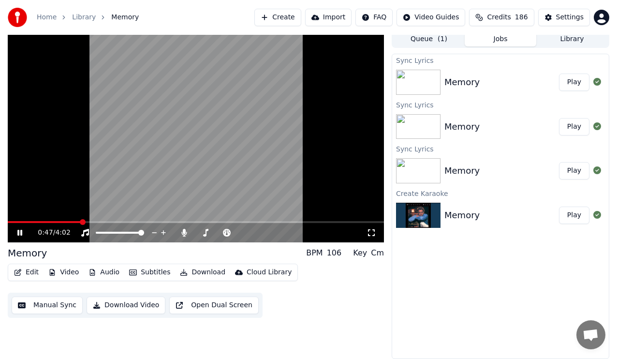
click at [81, 221] on span at bounding box center [44, 222] width 73 height 2
click at [27, 221] on span at bounding box center [17, 222] width 19 height 2
click at [40, 221] on span at bounding box center [196, 222] width 376 height 2
click at [52, 221] on span at bounding box center [196, 222] width 376 height 2
click at [199, 232] on span at bounding box center [197, 233] width 4 height 2
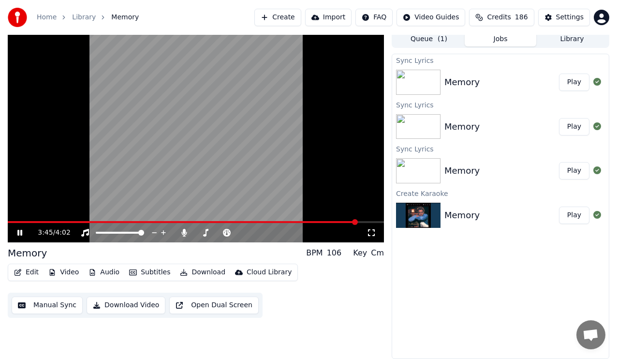
click at [234, 220] on video at bounding box center [196, 136] width 376 height 212
click at [245, 221] on span at bounding box center [126, 222] width 237 height 2
click at [17, 233] on icon at bounding box center [20, 232] width 6 height 7
click at [207, 232] on span at bounding box center [208, 233] width 6 height 6
click at [258, 219] on video at bounding box center [196, 136] width 376 height 212
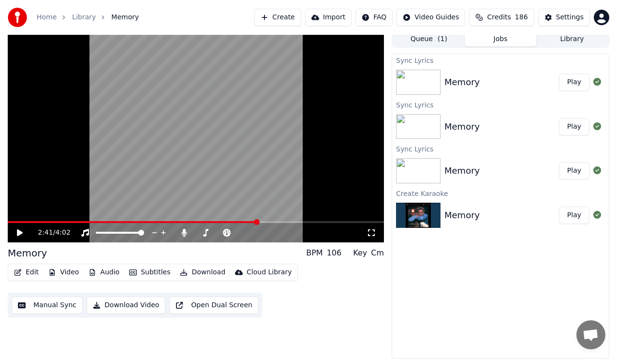
click at [258, 221] on span at bounding box center [133, 222] width 250 height 2
click at [20, 234] on icon at bounding box center [26, 233] width 22 height 8
click at [230, 230] on div at bounding box center [249, 233] width 78 height 10
click at [228, 233] on span at bounding box center [222, 233] width 12 height 2
click at [37, 220] on video at bounding box center [196, 136] width 376 height 212
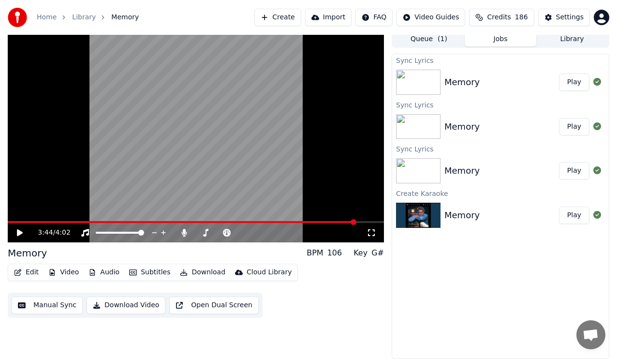
click at [23, 229] on icon at bounding box center [26, 233] width 22 height 8
click at [45, 221] on span at bounding box center [26, 222] width 37 height 2
click at [48, 221] on span at bounding box center [31, 222] width 47 height 2
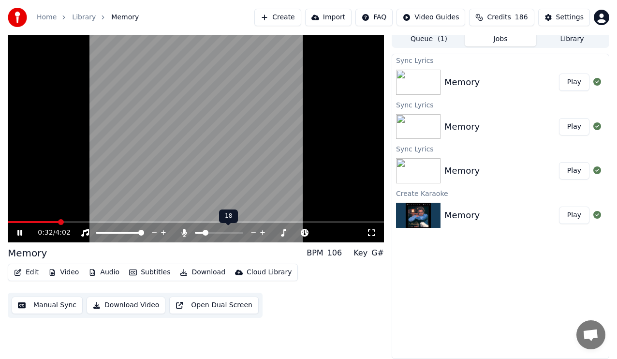
click at [204, 232] on span at bounding box center [199, 233] width 9 height 2
click at [163, 233] on icon at bounding box center [163, 233] width 9 height 10
click at [251, 229] on icon at bounding box center [253, 233] width 9 height 10
click at [208, 231] on icon at bounding box center [206, 233] width 10 height 8
click at [284, 231] on icon at bounding box center [283, 233] width 9 height 10
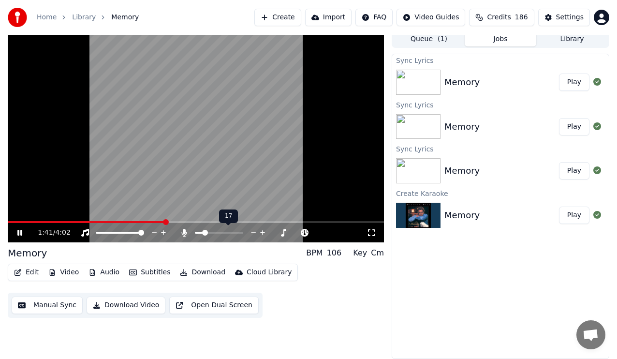
click at [226, 229] on div at bounding box center [228, 233] width 78 height 10
click at [226, 230] on div at bounding box center [228, 233] width 78 height 10
click at [226, 232] on span at bounding box center [219, 233] width 48 height 2
click at [220, 232] on span at bounding box center [207, 233] width 25 height 2
click at [206, 231] on div at bounding box center [228, 233] width 78 height 10
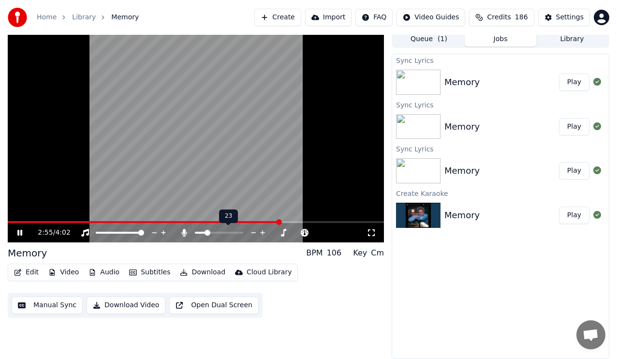
click at [206, 233] on span at bounding box center [200, 233] width 11 height 2
click at [251, 230] on icon at bounding box center [253, 233] width 9 height 10
click at [252, 232] on icon at bounding box center [253, 233] width 9 height 10
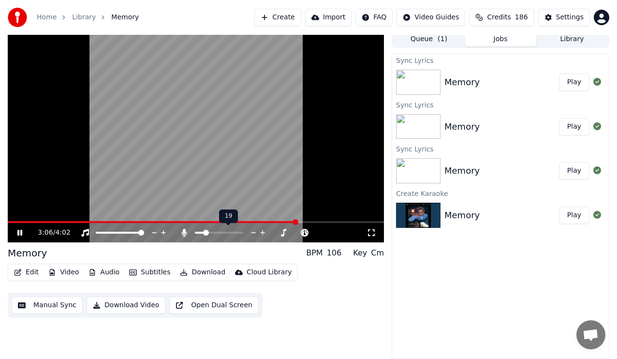
click at [252, 232] on icon at bounding box center [253, 233] width 9 height 10
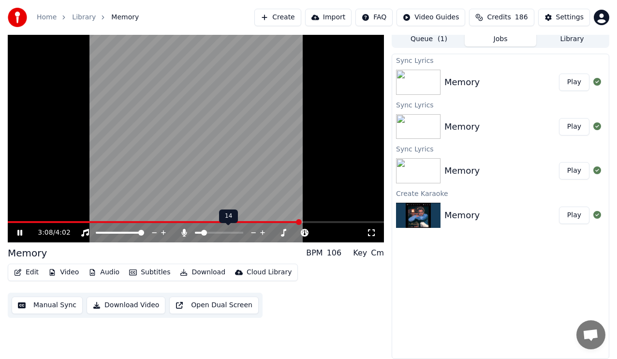
click at [252, 232] on icon at bounding box center [253, 233] width 9 height 10
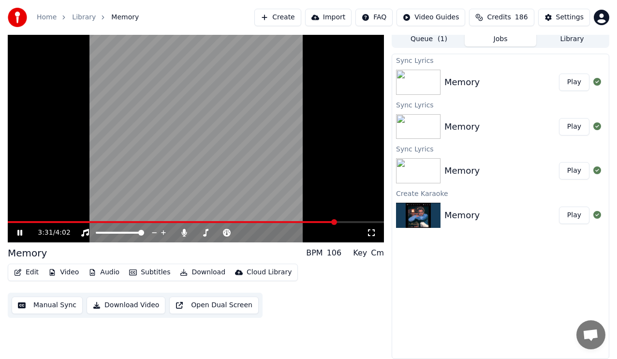
click at [283, 223] on div "3:31 / 4:02" at bounding box center [196, 232] width 376 height 19
click at [282, 221] on span at bounding box center [145, 222] width 275 height 2
click at [274, 232] on icon at bounding box center [274, 233] width 9 height 10
click at [216, 232] on span at bounding box center [219, 233] width 48 height 2
click at [207, 221] on span at bounding box center [108, 222] width 200 height 2
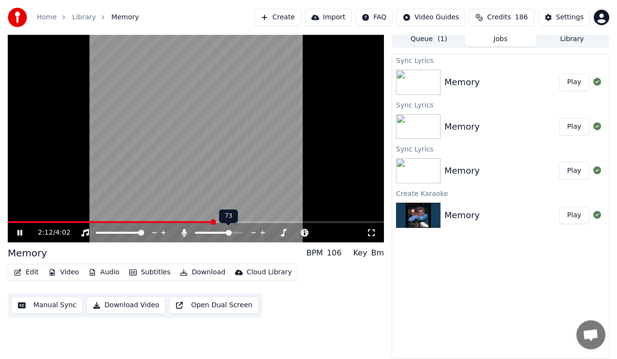
click at [230, 232] on span at bounding box center [219, 233] width 48 height 2
click at [208, 221] on span at bounding box center [108, 222] width 200 height 2
click at [273, 221] on span at bounding box center [140, 222] width 265 height 2
click at [273, 221] on span at bounding box center [156, 222] width 296 height 2
click at [306, 221] on span at bounding box center [157, 222] width 298 height 2
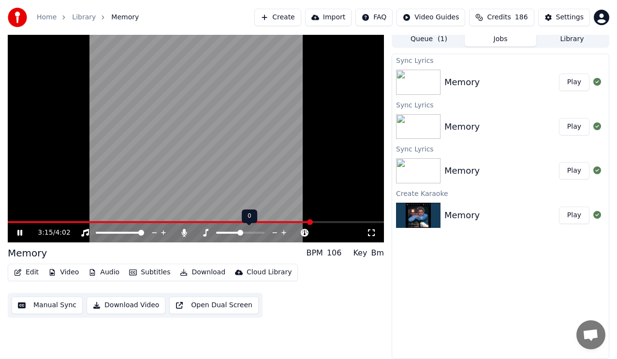
click at [282, 231] on icon at bounding box center [283, 233] width 9 height 10
click at [275, 231] on icon at bounding box center [274, 233] width 9 height 10
click at [15, 222] on span at bounding box center [179, 222] width 342 height 2
click at [30, 221] on span at bounding box center [196, 222] width 376 height 2
click at [304, 232] on icon at bounding box center [305, 233] width 9 height 10
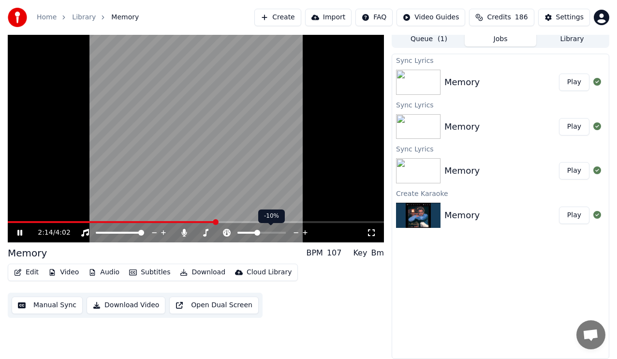
click at [304, 231] on icon at bounding box center [305, 233] width 9 height 10
click at [294, 231] on icon at bounding box center [296, 233] width 9 height 10
click at [282, 232] on icon at bounding box center [283, 232] width 5 height 5
click at [186, 221] on span at bounding box center [97, 222] width 178 height 2
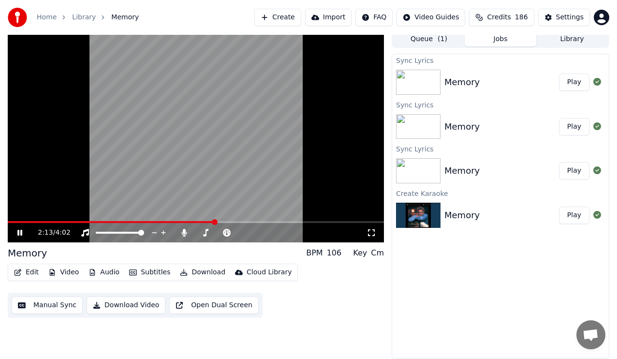
click at [40, 221] on span at bounding box center [111, 222] width 207 height 2
click at [21, 231] on icon at bounding box center [19, 233] width 5 height 6
click at [21, 231] on icon at bounding box center [20, 232] width 6 height 7
click at [204, 233] on span at bounding box center [199, 233] width 9 height 2
click at [16, 233] on icon at bounding box center [26, 233] width 22 height 8
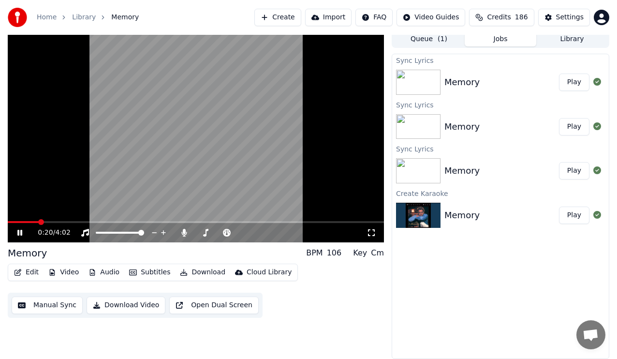
click at [39, 221] on span at bounding box center [196, 222] width 376 height 2
click at [201, 233] on span at bounding box center [198, 233] width 6 height 2
click at [200, 233] on span at bounding box center [203, 233] width 6 height 6
click at [253, 233] on icon at bounding box center [253, 232] width 5 height 1
click at [251, 234] on icon at bounding box center [253, 233] width 9 height 10
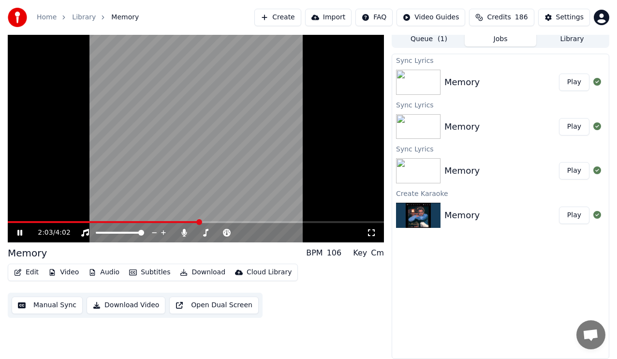
click at [179, 221] on span at bounding box center [103, 222] width 191 height 2
click at [306, 221] on span at bounding box center [157, 222] width 298 height 2
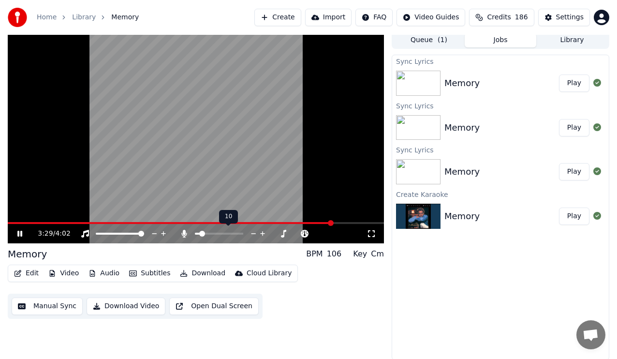
scroll to position [4, 0]
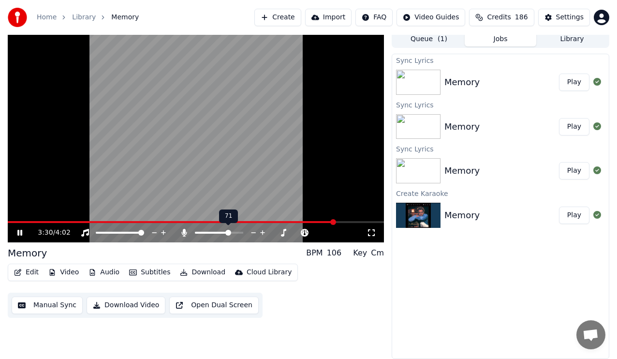
click at [229, 232] on span at bounding box center [219, 233] width 48 height 2
click at [289, 220] on video at bounding box center [196, 136] width 376 height 212
click at [289, 223] on div "3:33 / 4:02" at bounding box center [196, 232] width 376 height 19
click at [289, 221] on span at bounding box center [148, 222] width 281 height 2
click at [258, 222] on span at bounding box center [133, 222] width 250 height 2
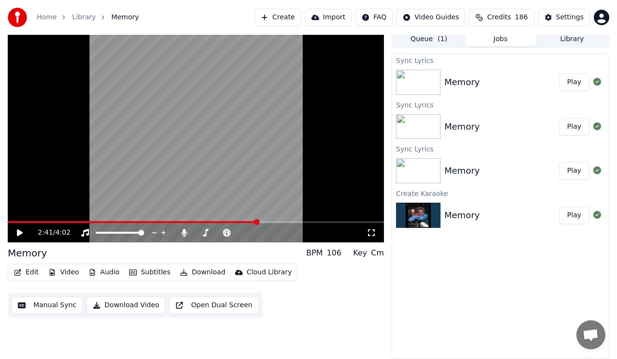
click at [19, 231] on icon at bounding box center [20, 232] width 6 height 7
click at [270, 221] on span at bounding box center [175, 222] width 335 height 2
click at [295, 221] on span at bounding box center [151, 222] width 287 height 2
click at [261, 222] on span at bounding box center [134, 222] width 253 height 2
click at [198, 232] on span at bounding box center [212, 233] width 34 height 2
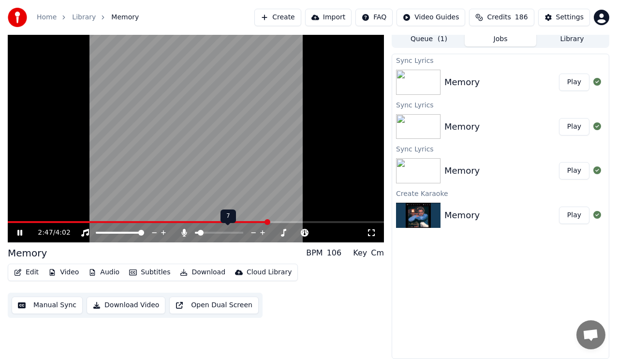
click at [262, 233] on icon at bounding box center [262, 232] width 5 height 5
click at [113, 307] on button "Download Video" at bounding box center [126, 304] width 79 height 17
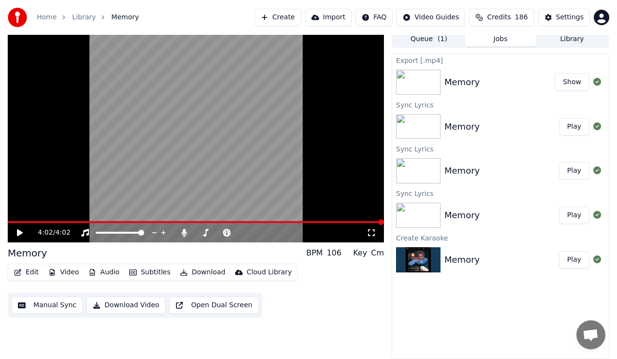
click at [575, 86] on button "Show" at bounding box center [572, 81] width 35 height 17
